Goal: Task Accomplishment & Management: Use online tool/utility

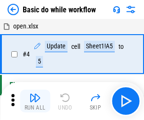
click at [35, 101] on img "button" at bounding box center [34, 97] width 11 height 11
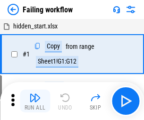
click at [35, 101] on img "button" at bounding box center [34, 97] width 11 height 11
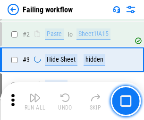
scroll to position [201, 0]
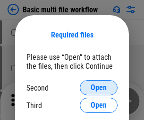
click at [99, 88] on span "Open" at bounding box center [99, 88] width 16 height 8
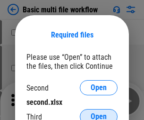
click at [99, 113] on span "Open" at bounding box center [99, 117] width 16 height 8
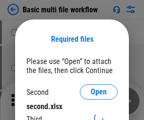
scroll to position [4, 0]
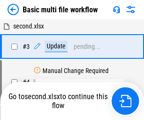
scroll to position [101, 0]
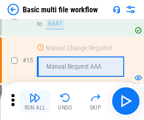
click at [35, 101] on img "button" at bounding box center [34, 97] width 11 height 11
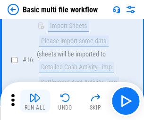
click at [35, 101] on img "button" at bounding box center [34, 97] width 11 height 11
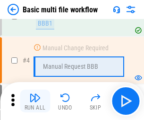
click at [35, 101] on img "button" at bounding box center [34, 97] width 11 height 11
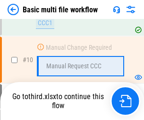
scroll to position [444, 0]
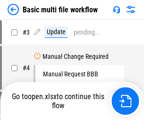
scroll to position [38, 0]
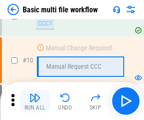
click at [35, 101] on img "button" at bounding box center [34, 97] width 11 height 11
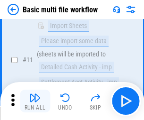
click at [35, 101] on img "button" at bounding box center [34, 97] width 11 height 11
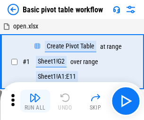
click at [35, 101] on img "button" at bounding box center [34, 97] width 11 height 11
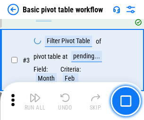
scroll to position [227, 0]
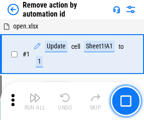
scroll to position [35, 0]
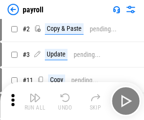
click at [35, 101] on img "button" at bounding box center [34, 97] width 11 height 11
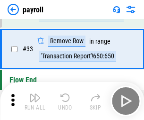
scroll to position [117, 0]
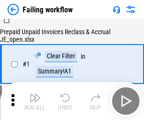
click at [35, 101] on img "button" at bounding box center [34, 97] width 11 height 11
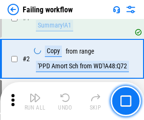
scroll to position [153, 0]
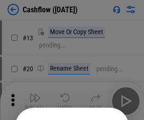
scroll to position [92, 0]
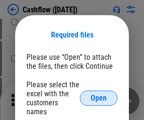
click at [99, 94] on span "Open" at bounding box center [99, 98] width 16 height 8
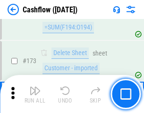
scroll to position [1002, 0]
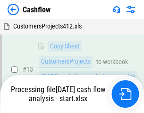
scroll to position [190, 0]
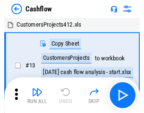
scroll to position [11, 0]
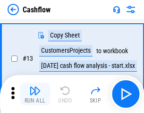
click at [35, 94] on img "button" at bounding box center [34, 90] width 11 height 11
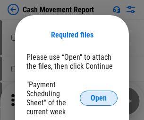
click at [99, 98] on span "Open" at bounding box center [99, 98] width 16 height 8
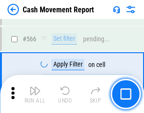
scroll to position [4339, 0]
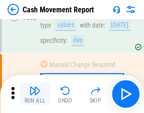
click at [35, 94] on img "button" at bounding box center [34, 90] width 11 height 11
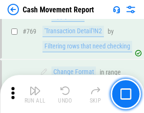
scroll to position [5261, 0]
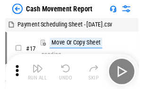
scroll to position [17, 0]
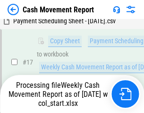
scroll to position [149, 0]
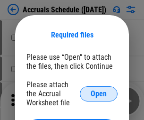
click at [99, 93] on span "Open" at bounding box center [99, 94] width 16 height 8
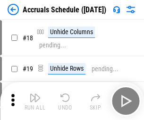
click at [35, 101] on img "button" at bounding box center [34, 97] width 11 height 11
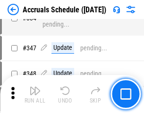
scroll to position [1958, 0]
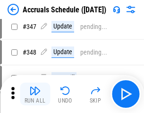
click at [35, 94] on img "button" at bounding box center [34, 90] width 11 height 11
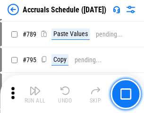
scroll to position [3977, 0]
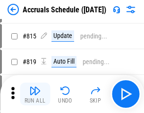
click at [35, 94] on img "button" at bounding box center [34, 90] width 11 height 11
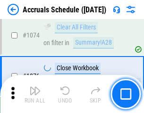
scroll to position [5670, 0]
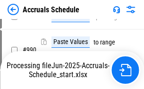
scroll to position [4682, 0]
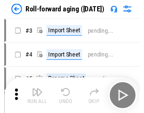
scroll to position [1, 0]
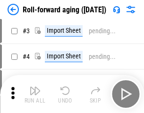
click at [35, 94] on img "button" at bounding box center [34, 90] width 11 height 11
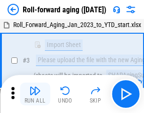
click at [35, 94] on img "button" at bounding box center [34, 90] width 11 height 11
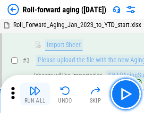
scroll to position [61, 0]
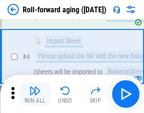
click at [35, 94] on img "button" at bounding box center [34, 90] width 11 height 11
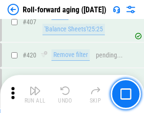
scroll to position [3283, 0]
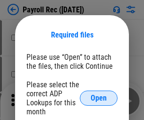
click at [99, 98] on span "Open" at bounding box center [99, 98] width 16 height 8
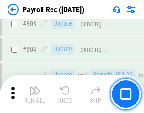
scroll to position [6015, 0]
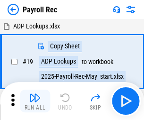
click at [35, 101] on img "button" at bounding box center [34, 97] width 11 height 11
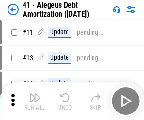
click at [35, 101] on img "button" at bounding box center [34, 97] width 11 height 11
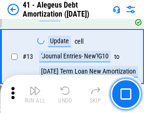
scroll to position [117, 0]
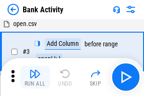
click at [35, 77] on img "button" at bounding box center [34, 73] width 11 height 11
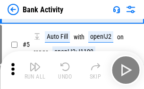
scroll to position [50, 0]
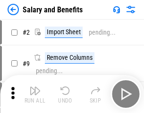
click at [35, 94] on img "button" at bounding box center [34, 90] width 11 height 11
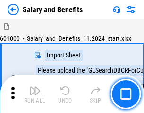
scroll to position [13, 0]
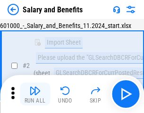
click at [35, 94] on img "button" at bounding box center [34, 90] width 11 height 11
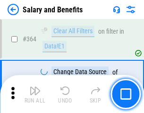
scroll to position [4459, 0]
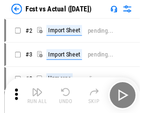
scroll to position [12, 0]
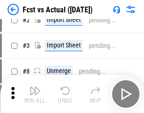
click at [35, 94] on img "button" at bounding box center [34, 90] width 11 height 11
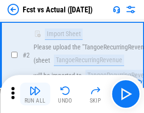
click at [35, 94] on img "button" at bounding box center [34, 90] width 11 height 11
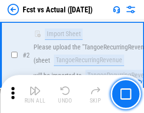
scroll to position [89, 0]
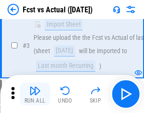
click at [35, 94] on img "button" at bounding box center [34, 90] width 11 height 11
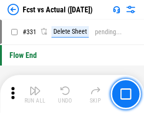
scroll to position [4532, 0]
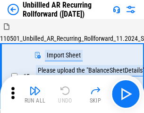
scroll to position [20, 0]
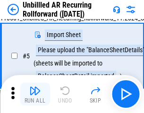
click at [35, 94] on img "button" at bounding box center [34, 90] width 11 height 11
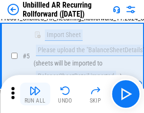
click at [35, 94] on img "button" at bounding box center [34, 90] width 11 height 11
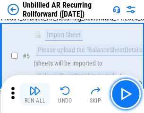
scroll to position [89, 0]
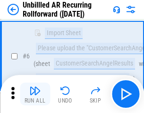
click at [35, 94] on img "button" at bounding box center [34, 90] width 11 height 11
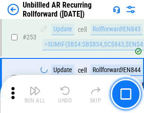
scroll to position [3216, 0]
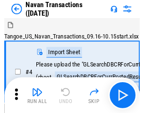
scroll to position [15, 0]
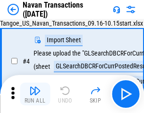
click at [35, 94] on img "button" at bounding box center [34, 90] width 11 height 11
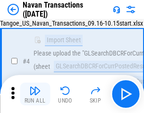
click at [35, 94] on img "button" at bounding box center [34, 90] width 11 height 11
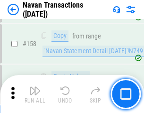
scroll to position [3070, 0]
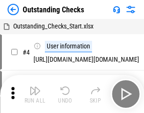
click at [35, 94] on img "button" at bounding box center [34, 90] width 11 height 11
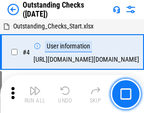
scroll to position [40, 0]
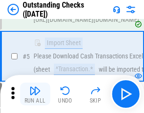
click at [35, 94] on img "button" at bounding box center [34, 90] width 11 height 11
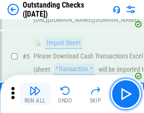
scroll to position [99, 0]
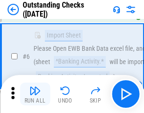
click at [35, 94] on img "button" at bounding box center [34, 90] width 11 height 11
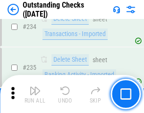
scroll to position [2875, 0]
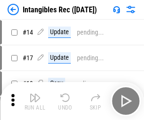
click at [35, 101] on img "button" at bounding box center [34, 97] width 11 height 11
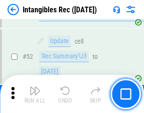
scroll to position [369, 0]
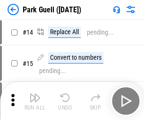
click at [35, 94] on img "button" at bounding box center [34, 97] width 11 height 11
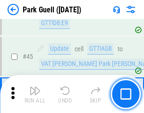
scroll to position [1184, 0]
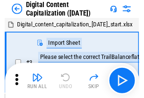
scroll to position [27, 0]
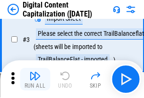
click at [35, 80] on img "button" at bounding box center [34, 76] width 11 height 11
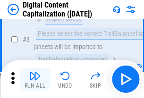
click at [35, 80] on img "button" at bounding box center [34, 76] width 11 height 11
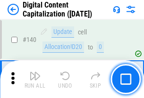
scroll to position [1004, 0]
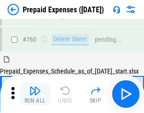
click at [35, 94] on img "button" at bounding box center [34, 90] width 11 height 11
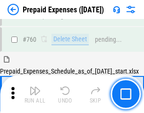
scroll to position [2624, 0]
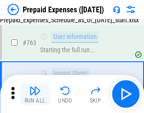
click at [35, 94] on img "button" at bounding box center [34, 90] width 11 height 11
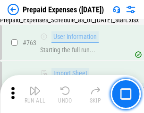
scroll to position [2680, 0]
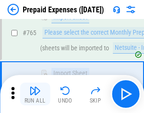
click at [35, 94] on img "button" at bounding box center [34, 90] width 11 height 11
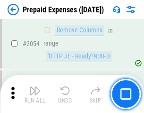
scroll to position [9896, 0]
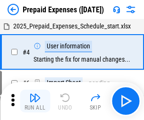
click at [35, 101] on img "button" at bounding box center [34, 97] width 11 height 11
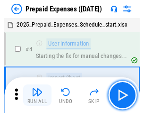
scroll to position [42, 0]
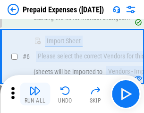
click at [35, 94] on img "button" at bounding box center [34, 90] width 11 height 11
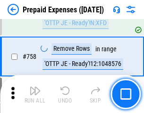
scroll to position [3373, 0]
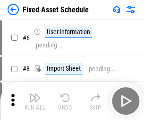
click at [35, 101] on img "button" at bounding box center [34, 97] width 11 height 11
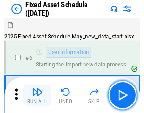
scroll to position [51, 0]
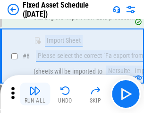
click at [35, 94] on img "button" at bounding box center [34, 90] width 11 height 11
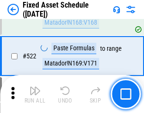
scroll to position [3291, 0]
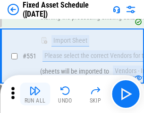
click at [35, 94] on img "button" at bounding box center [34, 90] width 11 height 11
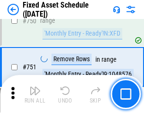
scroll to position [4616, 0]
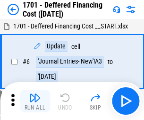
click at [35, 101] on img "button" at bounding box center [34, 97] width 11 height 11
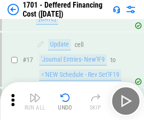
scroll to position [114, 0]
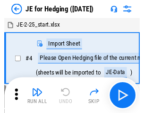
scroll to position [1, 0]
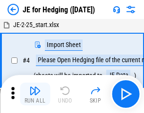
click at [35, 94] on img "button" at bounding box center [34, 90] width 11 height 11
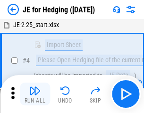
click at [35, 94] on img "button" at bounding box center [34, 90] width 11 height 11
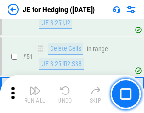
scroll to position [613, 0]
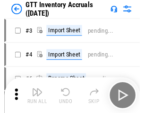
scroll to position [1, 0]
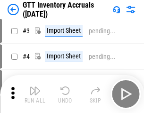
click at [35, 94] on img "button" at bounding box center [34, 90] width 11 height 11
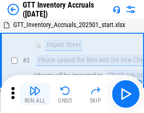
click at [35, 94] on img "button" at bounding box center [34, 90] width 11 height 11
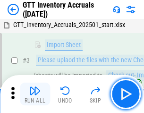
scroll to position [61, 0]
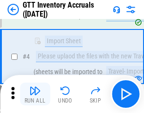
click at [35, 94] on img "button" at bounding box center [34, 90] width 11 height 11
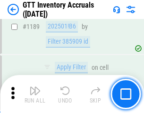
scroll to position [7731, 0]
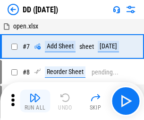
click at [35, 101] on img "button" at bounding box center [34, 97] width 11 height 11
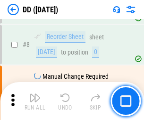
scroll to position [91, 0]
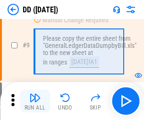
click at [35, 101] on img "button" at bounding box center [34, 97] width 11 height 11
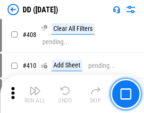
scroll to position [4236, 0]
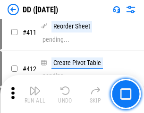
click at [35, 94] on img "button" at bounding box center [34, 90] width 11 height 11
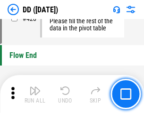
scroll to position [4531, 0]
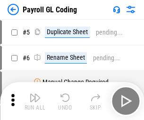
click at [35, 101] on img "button" at bounding box center [34, 97] width 11 height 11
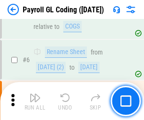
scroll to position [114, 0]
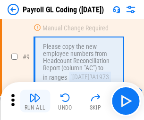
click at [35, 101] on img "button" at bounding box center [34, 97] width 11 height 11
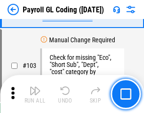
scroll to position [2221, 0]
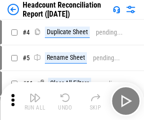
click at [35, 101] on img "button" at bounding box center [34, 97] width 11 height 11
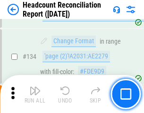
scroll to position [1138, 0]
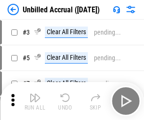
click at [35, 101] on img "button" at bounding box center [34, 97] width 11 height 11
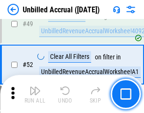
scroll to position [859, 0]
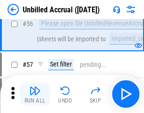
click at [35, 94] on img "button" at bounding box center [34, 90] width 11 height 11
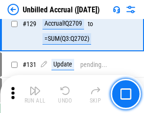
scroll to position [2820, 0]
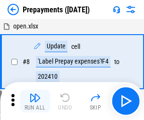
click at [35, 101] on img "button" at bounding box center [34, 97] width 11 height 11
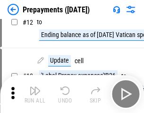
scroll to position [59, 0]
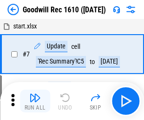
click at [35, 101] on img "button" at bounding box center [34, 97] width 11 height 11
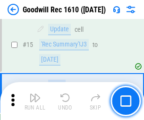
scroll to position [162, 0]
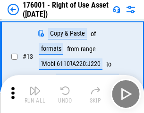
scroll to position [61, 0]
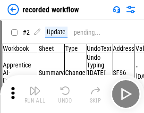
click at [35, 94] on img "button" at bounding box center [34, 90] width 11 height 11
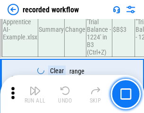
scroll to position [2959, 0]
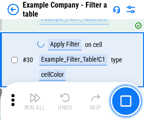
scroll to position [866, 0]
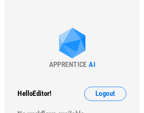
scroll to position [15, 0]
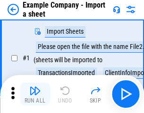
click at [35, 94] on img "button" at bounding box center [34, 90] width 11 height 11
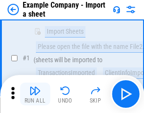
click at [35, 94] on img "button" at bounding box center [34, 90] width 11 height 11
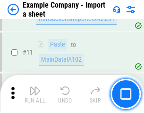
scroll to position [209, 0]
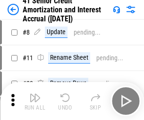
click at [35, 94] on img "button" at bounding box center [34, 97] width 11 height 11
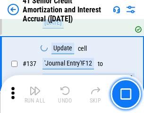
scroll to position [869, 0]
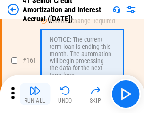
click at [35, 94] on img "button" at bounding box center [34, 90] width 11 height 11
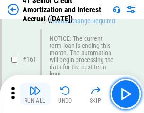
scroll to position [1013, 0]
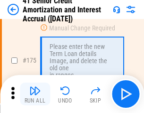
click at [35, 94] on img "button" at bounding box center [34, 90] width 11 height 11
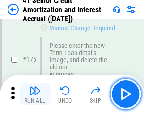
scroll to position [1109, 0]
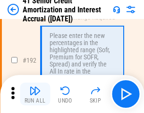
click at [35, 94] on img "button" at bounding box center [34, 90] width 11 height 11
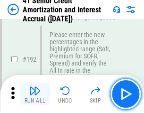
scroll to position [1208, 0]
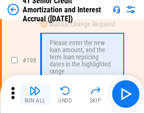
click at [35, 94] on img "button" at bounding box center [34, 90] width 11 height 11
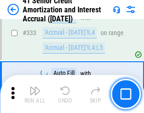
scroll to position [2419, 0]
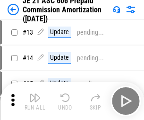
click at [35, 94] on img "button" at bounding box center [34, 97] width 11 height 11
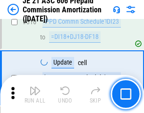
scroll to position [1768, 0]
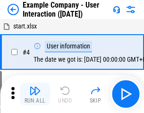
click at [35, 94] on img "button" at bounding box center [34, 90] width 11 height 11
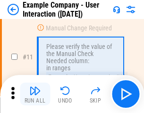
click at [35, 94] on img "button" at bounding box center [34, 90] width 11 height 11
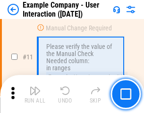
scroll to position [205, 0]
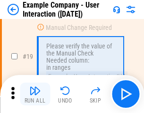
click at [35, 94] on img "button" at bounding box center [34, 90] width 11 height 11
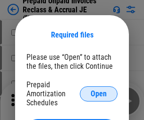
click at [99, 93] on span "Open" at bounding box center [99, 94] width 16 height 8
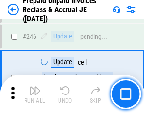
scroll to position [1278, 0]
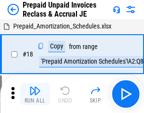
click at [35, 94] on img "button" at bounding box center [34, 90] width 11 height 11
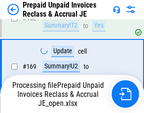
scroll to position [686, 0]
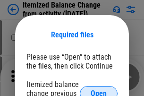
click at [99, 90] on span "Open" at bounding box center [99, 94] width 16 height 8
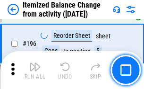
scroll to position [1822, 0]
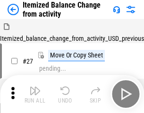
scroll to position [15, 0]
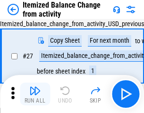
click at [35, 94] on img "button" at bounding box center [34, 90] width 11 height 11
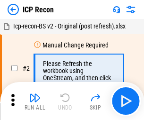
scroll to position [4, 0]
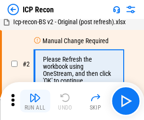
click at [35, 101] on img "button" at bounding box center [34, 97] width 11 height 11
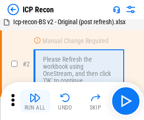
click at [35, 101] on img "button" at bounding box center [34, 97] width 11 height 11
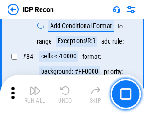
scroll to position [928, 0]
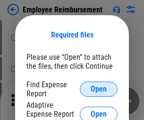
click at [99, 89] on span "Open" at bounding box center [99, 89] width 16 height 8
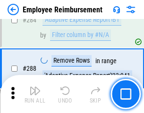
scroll to position [2573, 0]
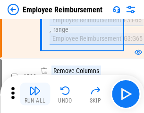
click at [35, 94] on img "button" at bounding box center [34, 90] width 11 height 11
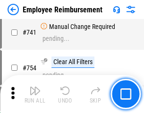
scroll to position [6642, 0]
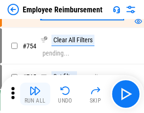
click at [35, 94] on img "button" at bounding box center [34, 90] width 11 height 11
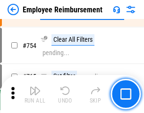
click at [35, 94] on img "button" at bounding box center [34, 90] width 11 height 11
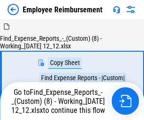
scroll to position [32, 0]
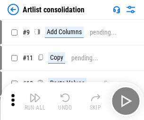
click at [35, 101] on img "button" at bounding box center [34, 97] width 11 height 11
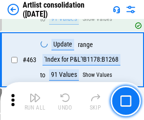
scroll to position [4146, 0]
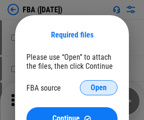
click at [99, 88] on span "Open" at bounding box center [99, 88] width 16 height 8
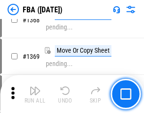
scroll to position [10168, 0]
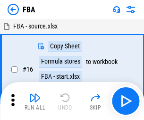
scroll to position [9, 0]
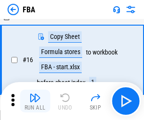
click at [35, 101] on img "button" at bounding box center [34, 97] width 11 height 11
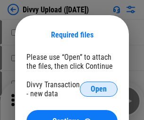
click at [99, 89] on span "Open" at bounding box center [99, 89] width 16 height 8
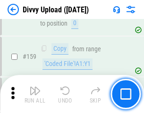
scroll to position [980, 0]
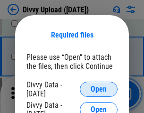
click at [99, 89] on span "Open" at bounding box center [99, 89] width 16 height 8
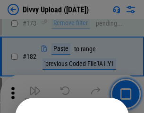
scroll to position [1063, 0]
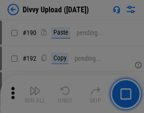
scroll to position [1195, 0]
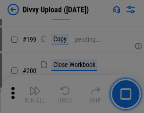
scroll to position [1377, 0]
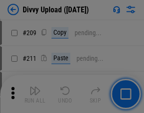
scroll to position [1608, 0]
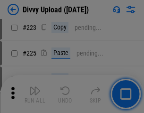
scroll to position [1889, 0]
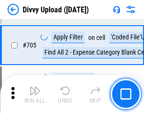
scroll to position [6477, 0]
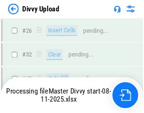
scroll to position [980, 0]
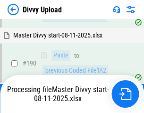
scroll to position [1163, 0]
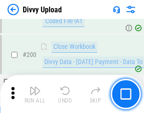
scroll to position [1477, 0]
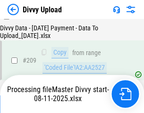
scroll to position [1741, 0]
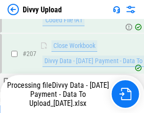
scroll to position [1686, 0]
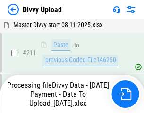
scroll to position [1895, 0]
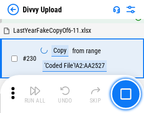
scroll to position [2349, 0]
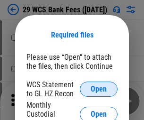
click at [99, 89] on span "Open" at bounding box center [99, 89] width 16 height 8
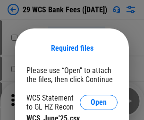
scroll to position [13, 0]
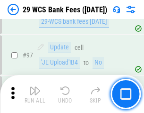
scroll to position [923, 0]
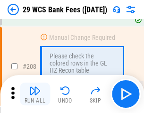
click at [35, 94] on img "button" at bounding box center [34, 90] width 11 height 11
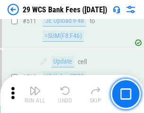
scroll to position [4763, 0]
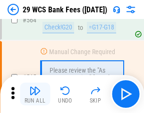
click at [35, 94] on img "button" at bounding box center [34, 90] width 11 height 11
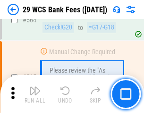
scroll to position [5120, 0]
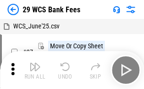
click at [35, 70] on img "button" at bounding box center [34, 66] width 11 height 11
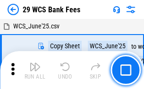
scroll to position [17, 0]
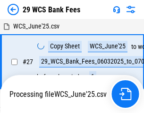
scroll to position [5, 0]
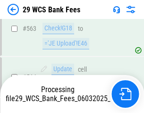
scroll to position [5109, 0]
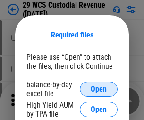
click at [99, 89] on span "Open" at bounding box center [99, 89] width 16 height 8
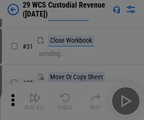
scroll to position [203, 0]
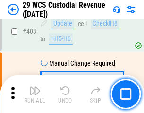
scroll to position [4385, 0]
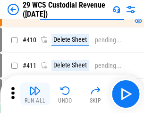
click at [35, 94] on img "button" at bounding box center [34, 90] width 11 height 11
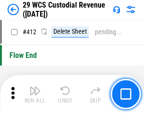
scroll to position [4521, 0]
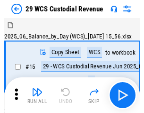
scroll to position [23, 0]
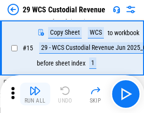
click at [35, 94] on img "button" at bounding box center [34, 90] width 11 height 11
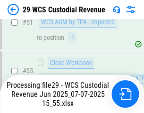
scroll to position [710, 0]
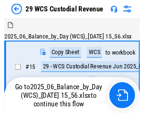
scroll to position [18, 0]
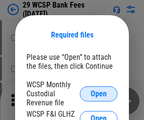
click at [99, 93] on span "Open" at bounding box center [99, 94] width 16 height 8
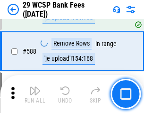
scroll to position [3727, 0]
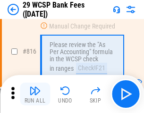
click at [35, 94] on img "button" at bounding box center [34, 90] width 11 height 11
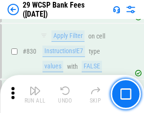
scroll to position [6007, 0]
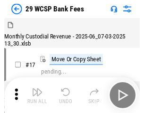
scroll to position [23, 0]
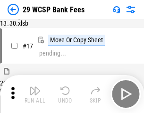
click at [35, 94] on img "button" at bounding box center [34, 90] width 11 height 11
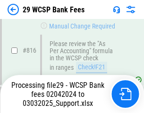
scroll to position [5821, 0]
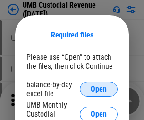
click at [99, 89] on span "Open" at bounding box center [99, 89] width 16 height 8
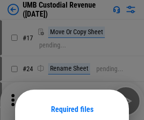
scroll to position [74, 0]
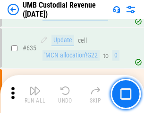
scroll to position [4955, 0]
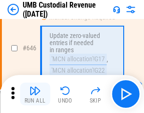
click at [35, 94] on img "button" at bounding box center [34, 90] width 11 height 11
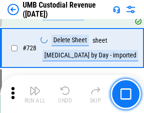
scroll to position [5840, 0]
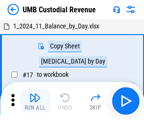
click at [35, 101] on img "button" at bounding box center [34, 97] width 11 height 11
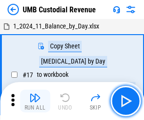
scroll to position [7, 0]
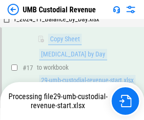
scroll to position [187, 0]
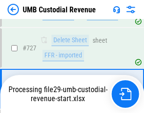
scroll to position [5778, 0]
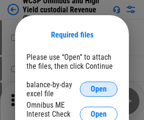
click at [99, 89] on span "Open" at bounding box center [99, 89] width 16 height 8
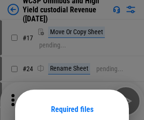
scroll to position [74, 0]
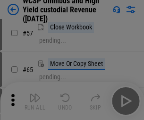
scroll to position [413, 0]
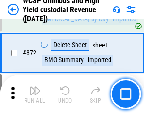
scroll to position [8013, 0]
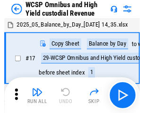
scroll to position [5, 0]
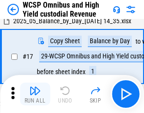
click at [35, 94] on img "button" at bounding box center [34, 90] width 11 height 11
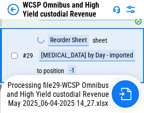
scroll to position [197, 0]
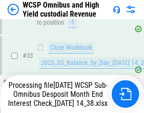
scroll to position [420, 0]
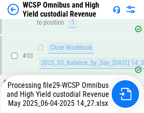
scroll to position [469, 0]
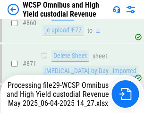
scroll to position [7991, 0]
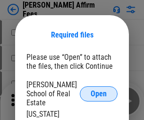
click at [99, 90] on span "Open" at bounding box center [99, 94] width 16 height 8
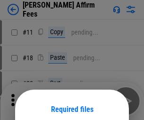
scroll to position [74, 0]
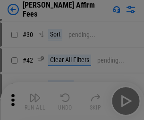
scroll to position [193, 0]
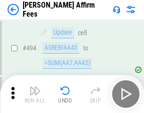
scroll to position [2574, 0]
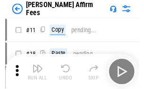
scroll to position [9, 0]
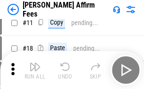
click at [35, 70] on img "button" at bounding box center [34, 66] width 11 height 11
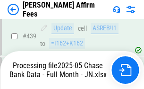
scroll to position [2483, 0]
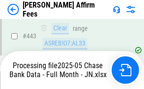
scroll to position [2483, 0]
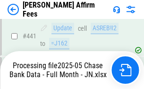
scroll to position [2450, 0]
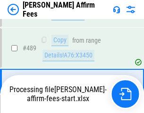
scroll to position [2471, 0]
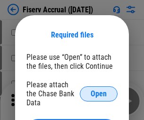
click at [99, 90] on span "Open" at bounding box center [99, 94] width 16 height 8
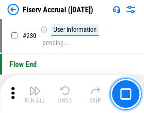
scroll to position [3000, 0]
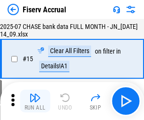
click at [35, 101] on img "button" at bounding box center [34, 97] width 11 height 11
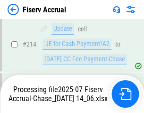
scroll to position [2873, 0]
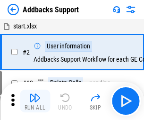
click at [35, 94] on img "button" at bounding box center [34, 97] width 11 height 11
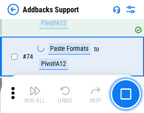
scroll to position [689, 0]
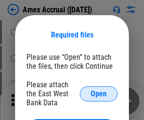
click at [99, 93] on span "Open" at bounding box center [99, 94] width 16 height 8
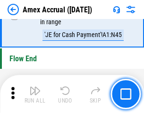
scroll to position [2948, 0]
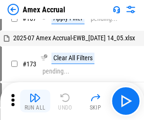
click at [35, 101] on img "button" at bounding box center [34, 97] width 11 height 11
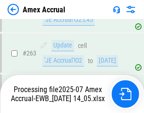
scroll to position [2581, 0]
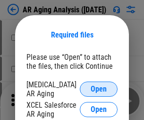
click at [99, 88] on span "Open" at bounding box center [99, 89] width 16 height 8
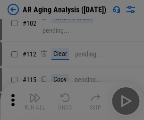
scroll to position [130, 0]
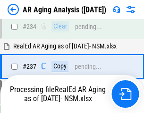
scroll to position [1468, 0]
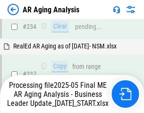
scroll to position [1496, 0]
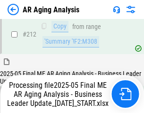
scroll to position [1457, 0]
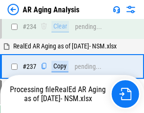
scroll to position [1496, 0]
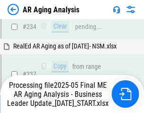
scroll to position [1457, 0]
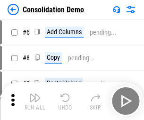
click at [35, 101] on img "button" at bounding box center [34, 97] width 11 height 11
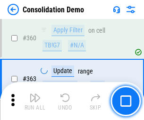
scroll to position [3173, 0]
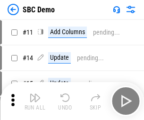
click at [35, 101] on img "button" at bounding box center [34, 97] width 11 height 11
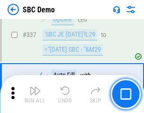
scroll to position [2491, 0]
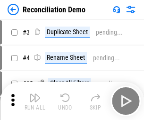
click at [35, 101] on img "button" at bounding box center [34, 97] width 11 height 11
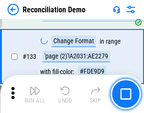
scroll to position [1124, 0]
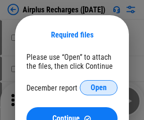
click at [99, 88] on span "Open" at bounding box center [99, 88] width 16 height 8
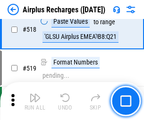
scroll to position [4074, 0]
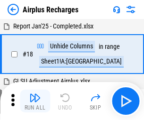
click at [35, 101] on img "button" at bounding box center [34, 97] width 11 height 11
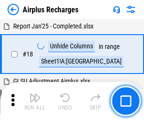
scroll to position [42, 0]
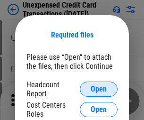
click at [99, 89] on span "Open" at bounding box center [99, 89] width 16 height 8
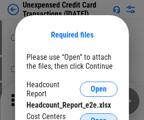
click at [99, 117] on span "Open" at bounding box center [99, 121] width 16 height 8
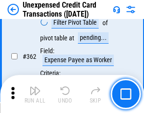
scroll to position [2435, 0]
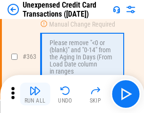
click at [35, 94] on img "button" at bounding box center [34, 90] width 11 height 11
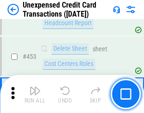
scroll to position [3229, 0]
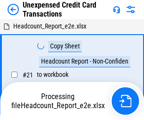
scroll to position [15, 0]
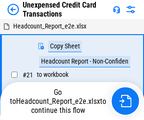
scroll to position [11, 0]
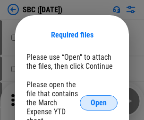
click at [99, 102] on span "Open" at bounding box center [99, 103] width 16 height 8
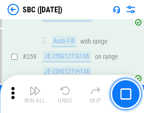
scroll to position [1850, 0]
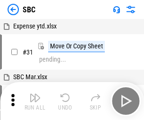
click at [35, 101] on img "button" at bounding box center [34, 97] width 11 height 11
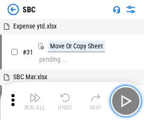
scroll to position [9, 0]
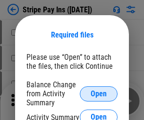
click at [99, 93] on span "Open" at bounding box center [99, 94] width 16 height 8
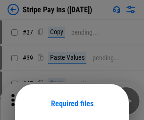
scroll to position [69, 0]
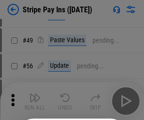
scroll to position [172, 0]
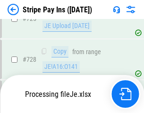
scroll to position [4804, 0]
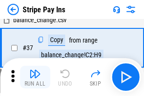
click at [35, 77] on img "button" at bounding box center [34, 73] width 11 height 11
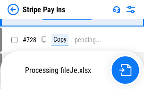
scroll to position [4837, 0]
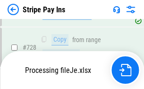
scroll to position [4837, 0]
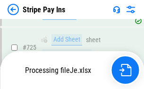
scroll to position [4742, 0]
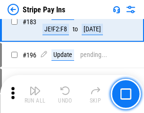
scroll to position [1282, 0]
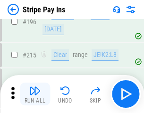
click at [35, 94] on img "button" at bounding box center [34, 90] width 11 height 11
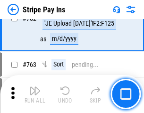
scroll to position [4953, 0]
